Goal: Book appointment/travel/reservation

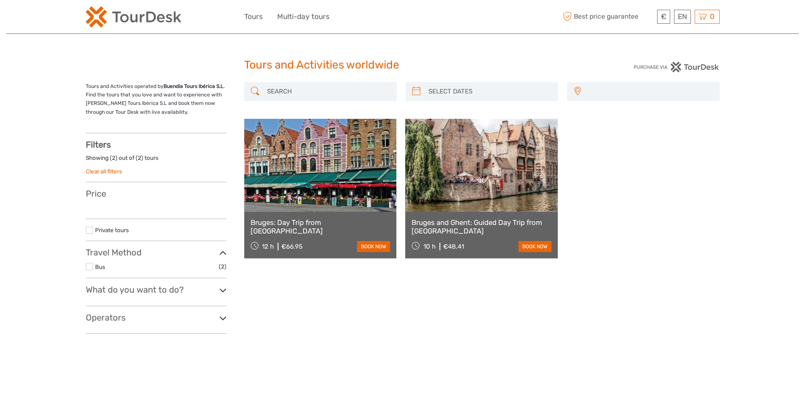
select select
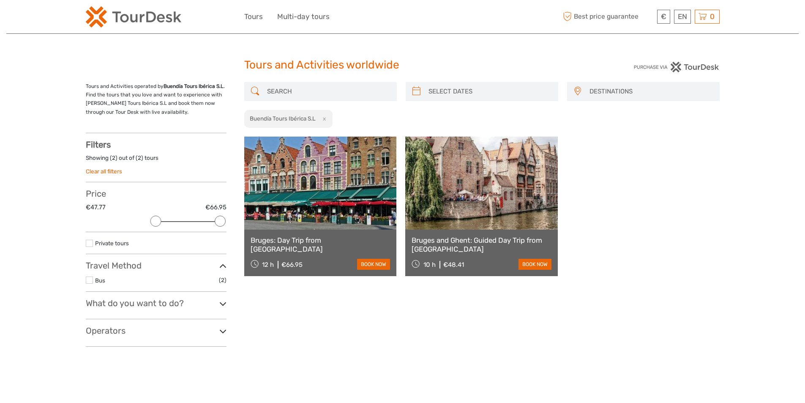
click at [325, 195] on link at bounding box center [320, 183] width 153 height 93
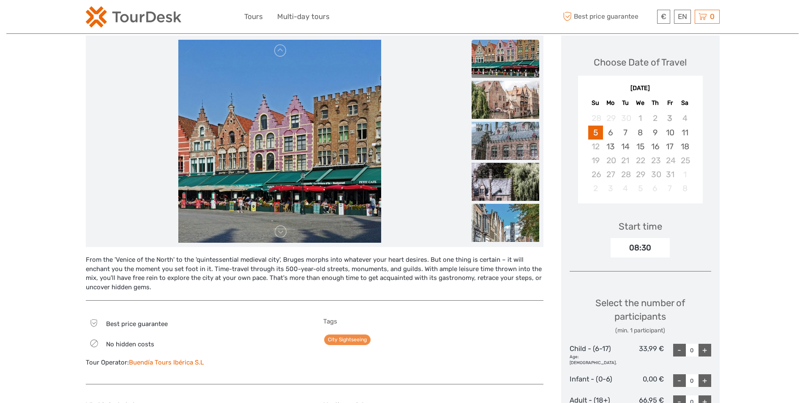
scroll to position [103, 0]
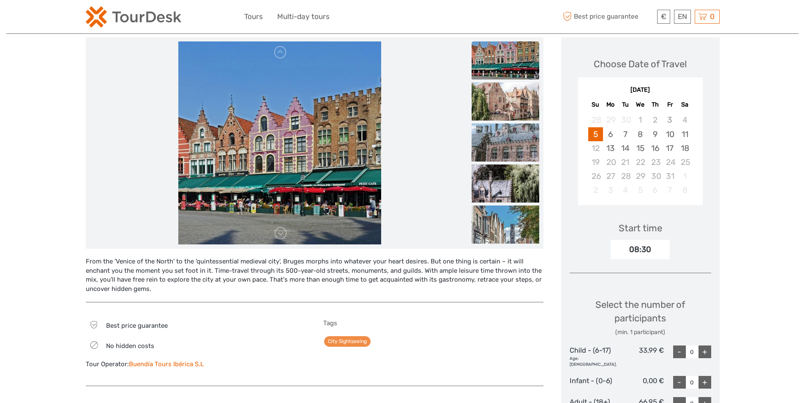
click at [175, 365] on link "Buendía Tours Ibérica S.L" at bounding box center [166, 364] width 75 height 8
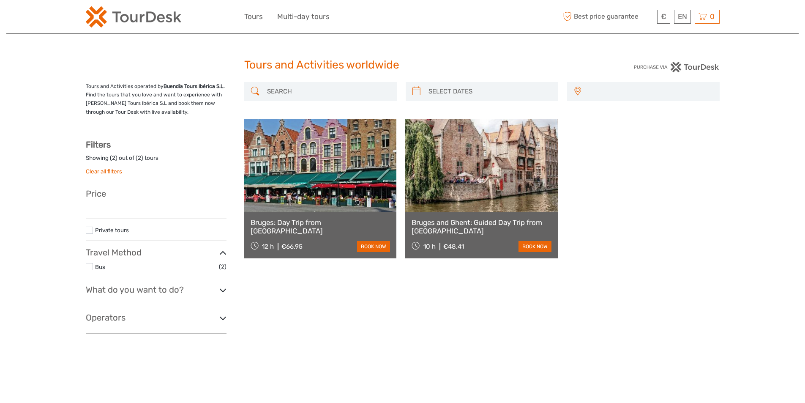
select select
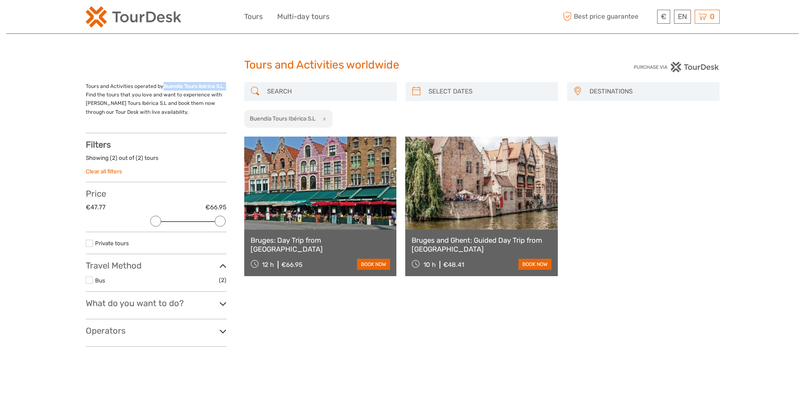
drag, startPoint x: 163, startPoint y: 85, endPoint x: 224, endPoint y: 86, distance: 60.9
click at [224, 86] on p "Tours and Activities operated by Buendía Tours Ibérica S.L . Find the tours tha…" at bounding box center [156, 99] width 141 height 35
copy p "Buendía Tours Ibérica S.L ."
